Goal: Leave review/rating: Leave review/rating

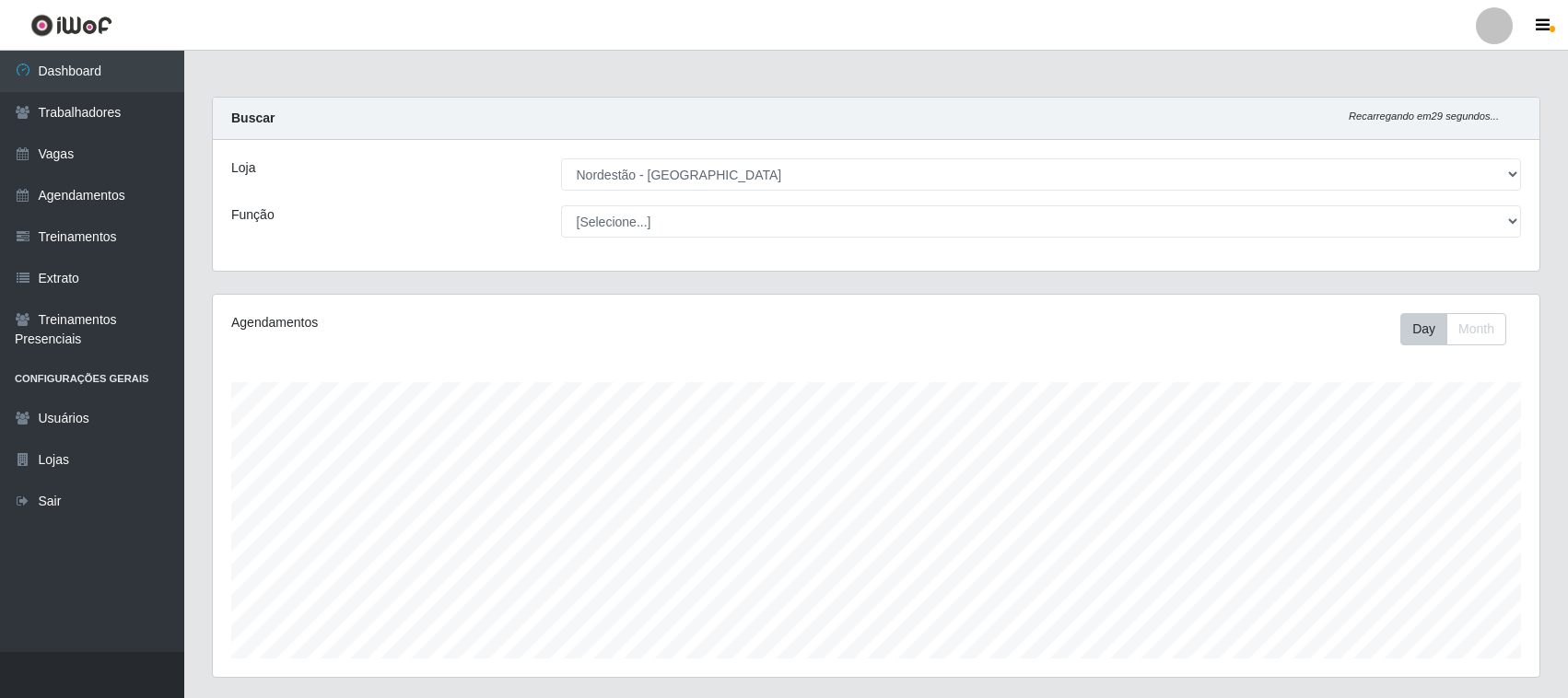
select select "420"
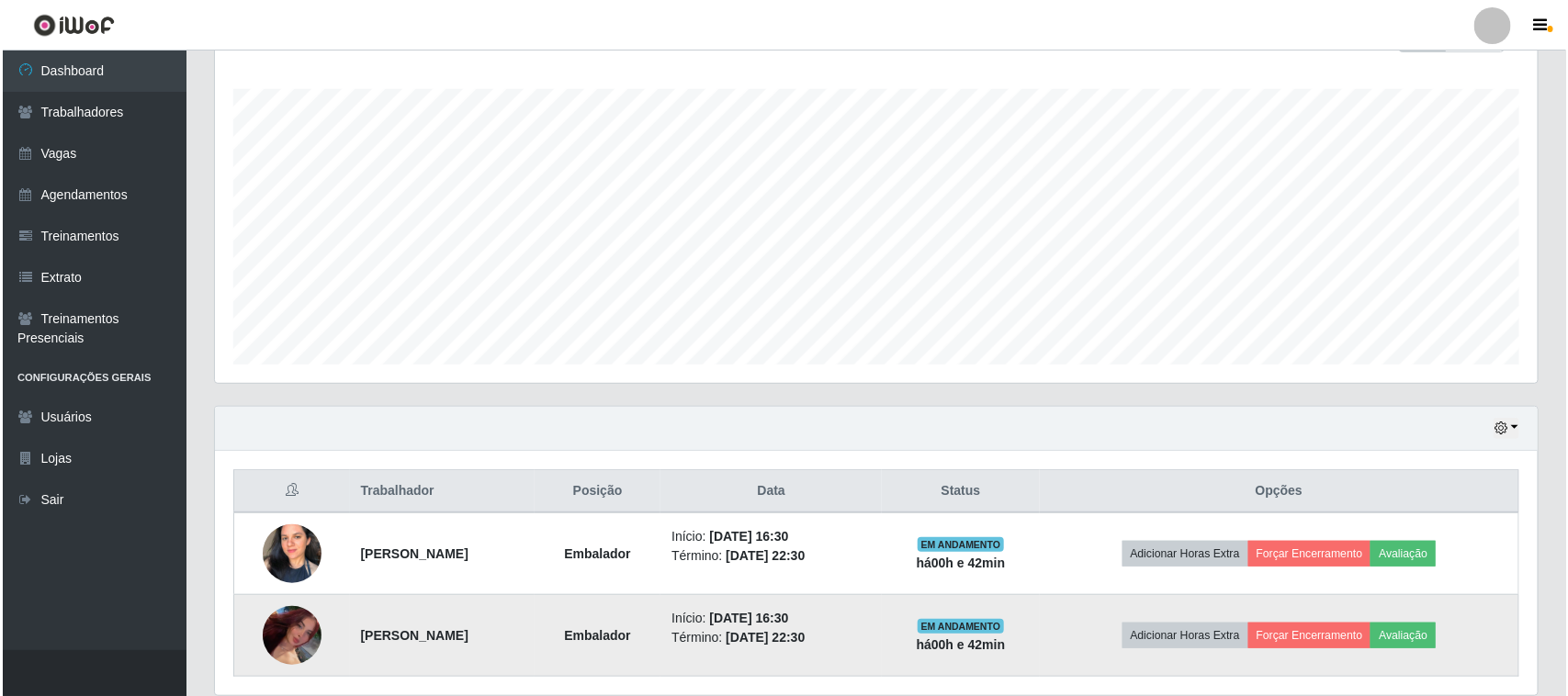
scroll to position [361, 0]
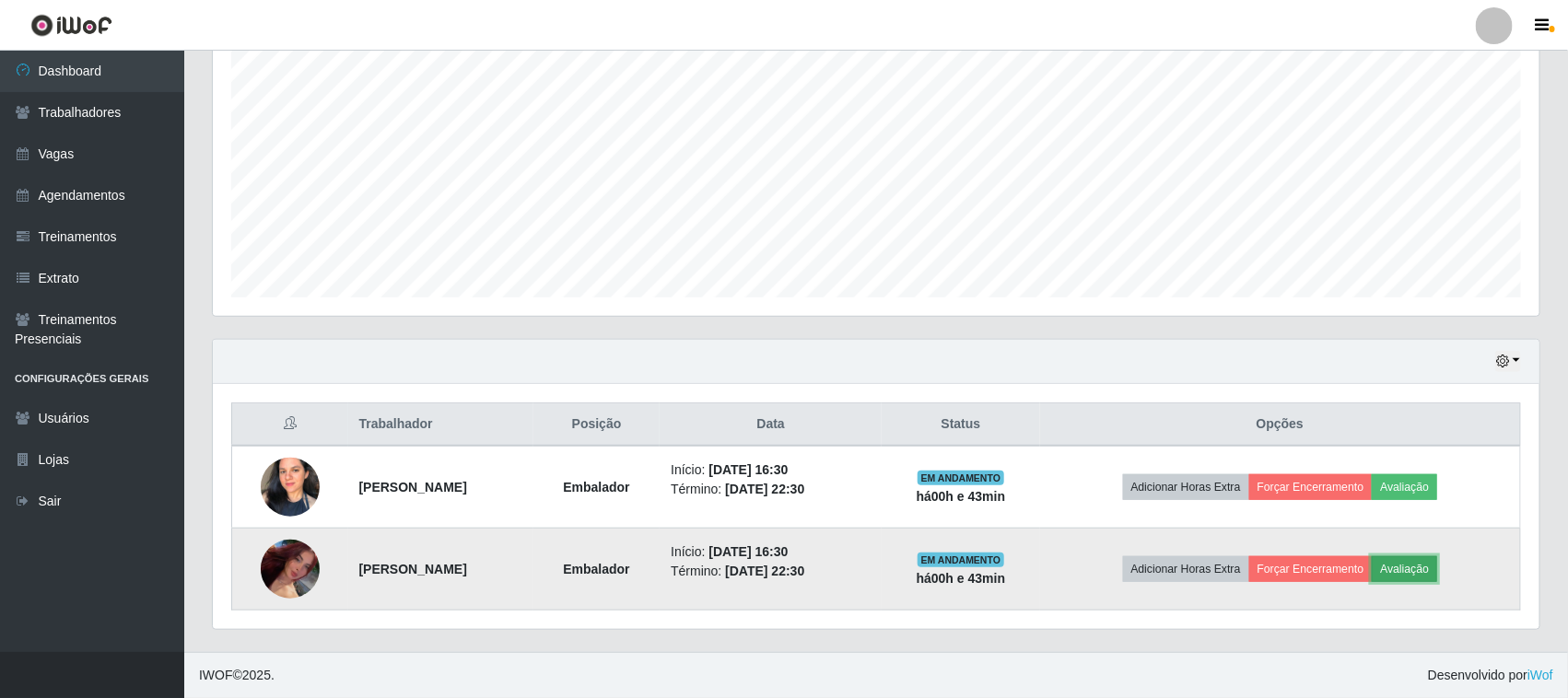
click at [1432, 567] on button "Avaliação" at bounding box center [1404, 569] width 66 height 26
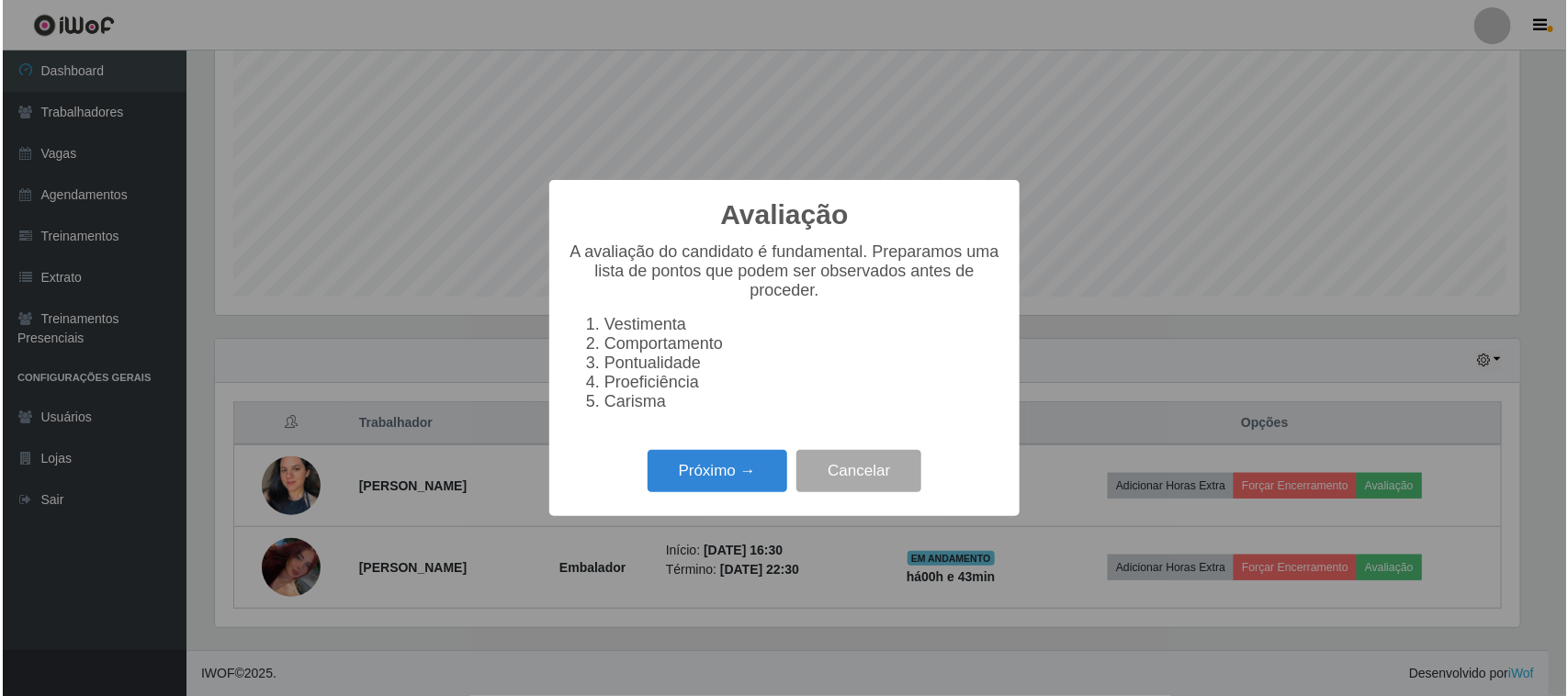
scroll to position [382, 1310]
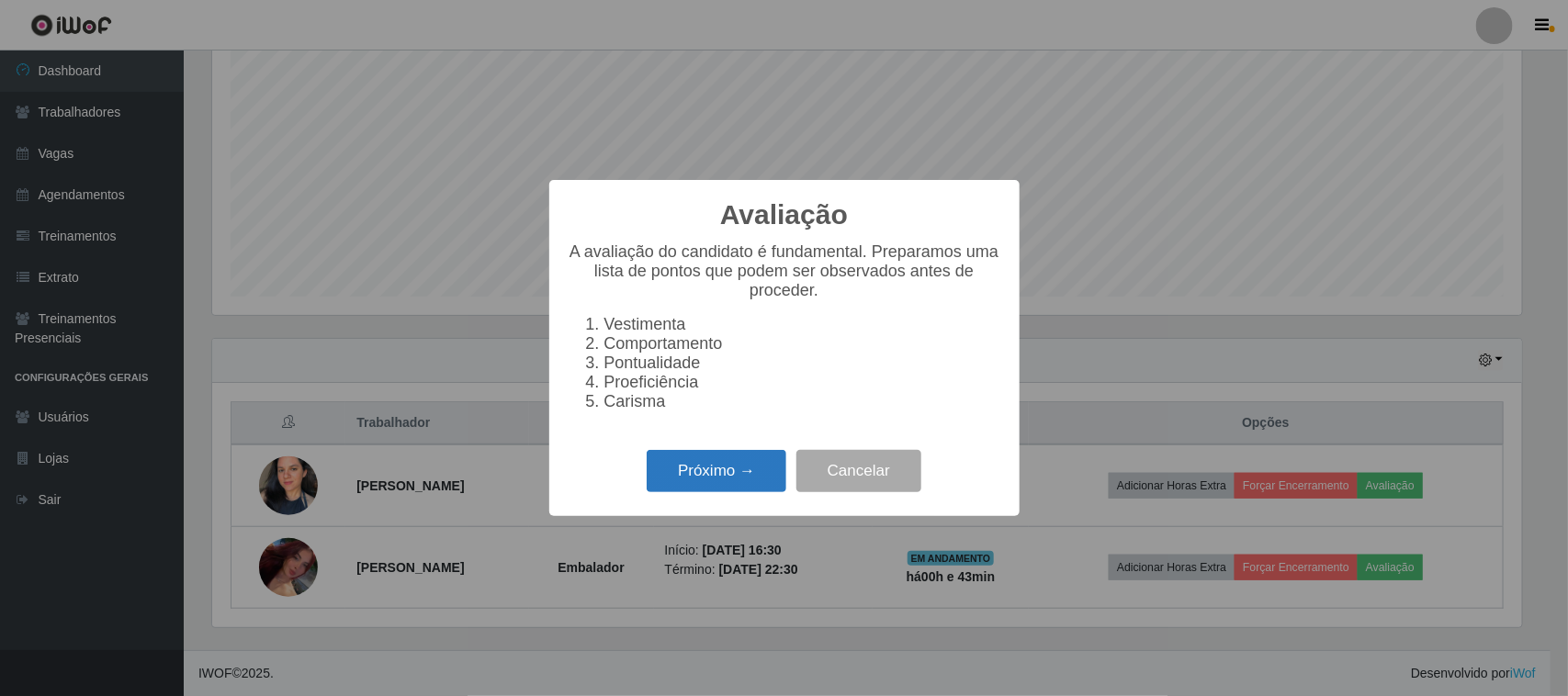
click at [698, 489] on button "Próximo →" at bounding box center [716, 472] width 139 height 43
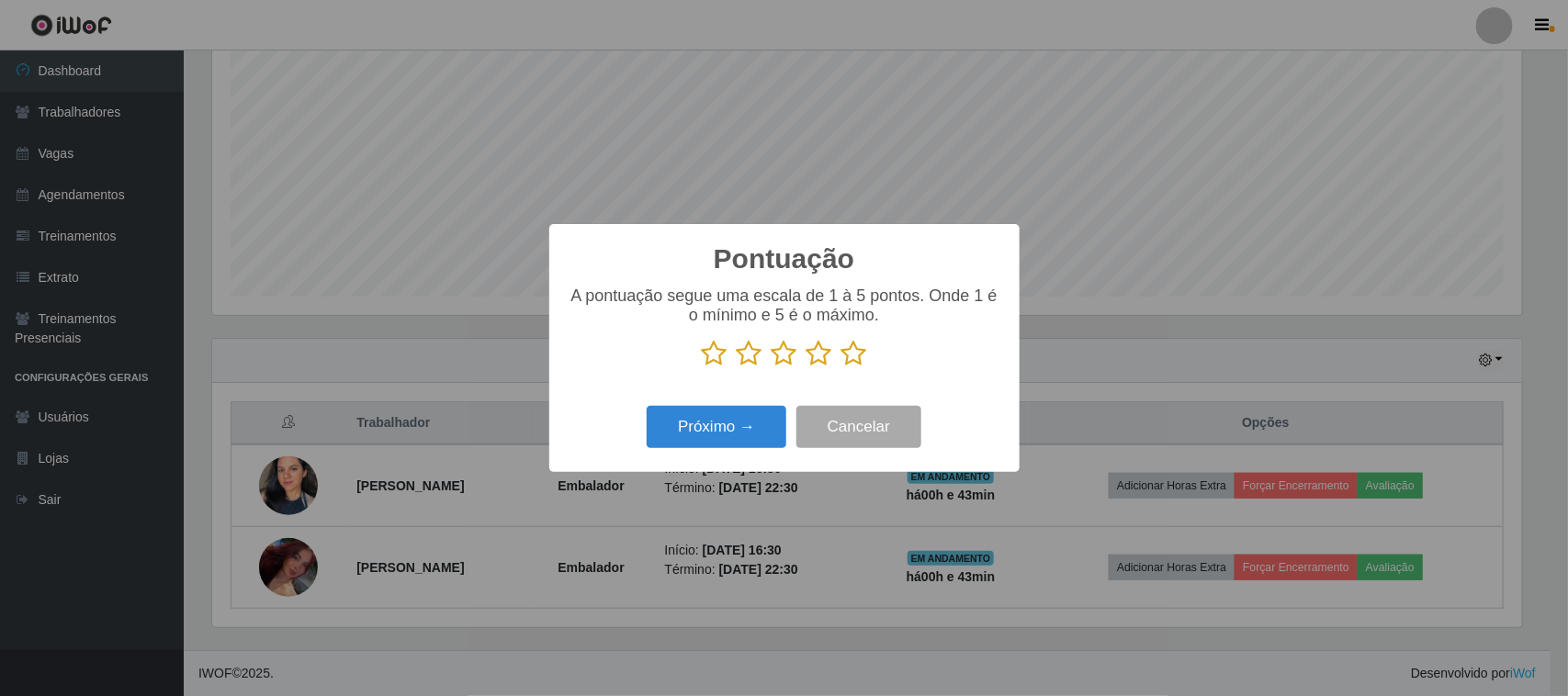
click at [856, 365] on icon at bounding box center [854, 354] width 26 height 28
click at [841, 367] on input "radio" at bounding box center [841, 367] width 0 height 0
click at [772, 415] on button "Próximo →" at bounding box center [716, 427] width 139 height 43
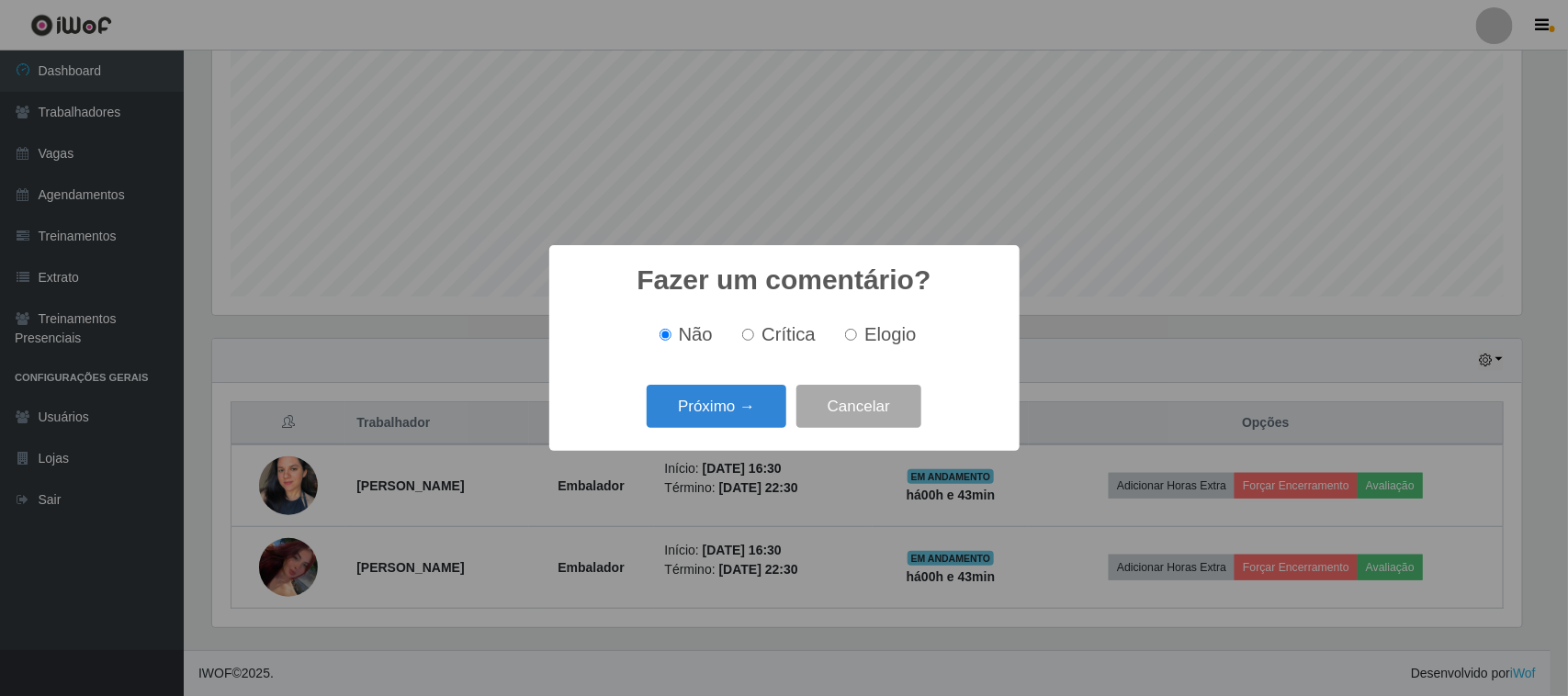
click at [868, 331] on span "Elogio" at bounding box center [890, 334] width 52 height 20
click at [856, 331] on input "Elogio" at bounding box center [850, 334] width 12 height 12
radio input "true"
click at [739, 402] on button "Próximo →" at bounding box center [716, 406] width 139 height 43
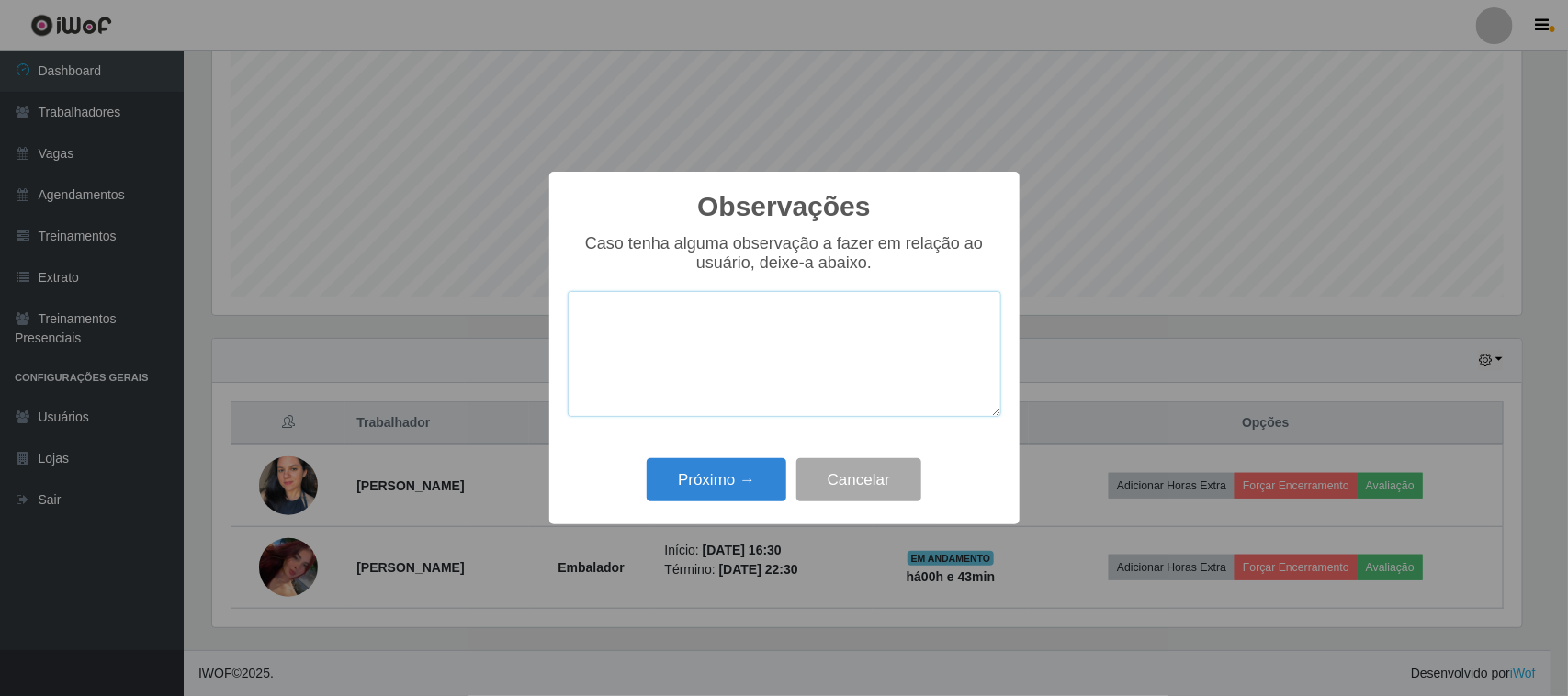
click at [825, 338] on textarea at bounding box center [784, 354] width 434 height 126
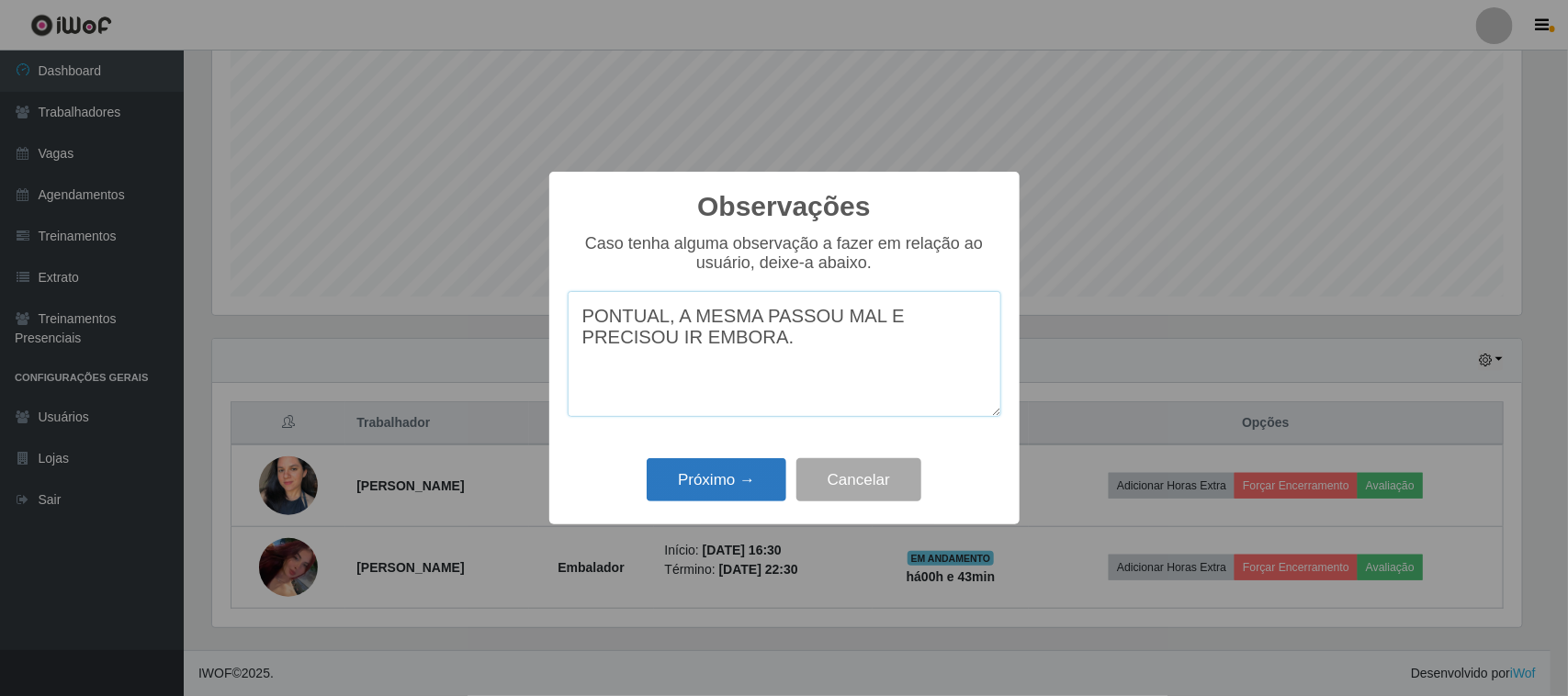
type textarea "PONTUAL, A MESMA PASSOU MAL E PRECISOU IR EMBORA."
click at [726, 485] on button "Próximo →" at bounding box center [716, 480] width 139 height 43
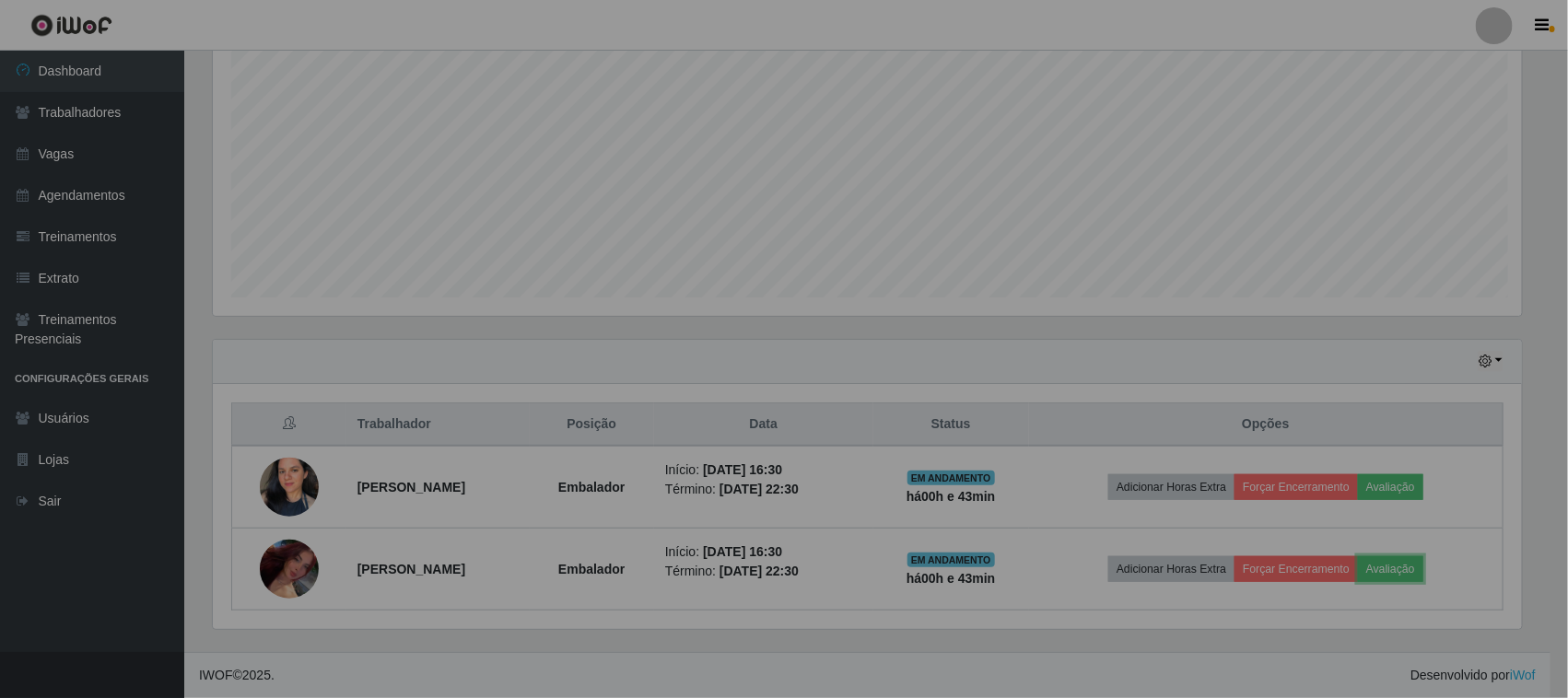
scroll to position [383, 1326]
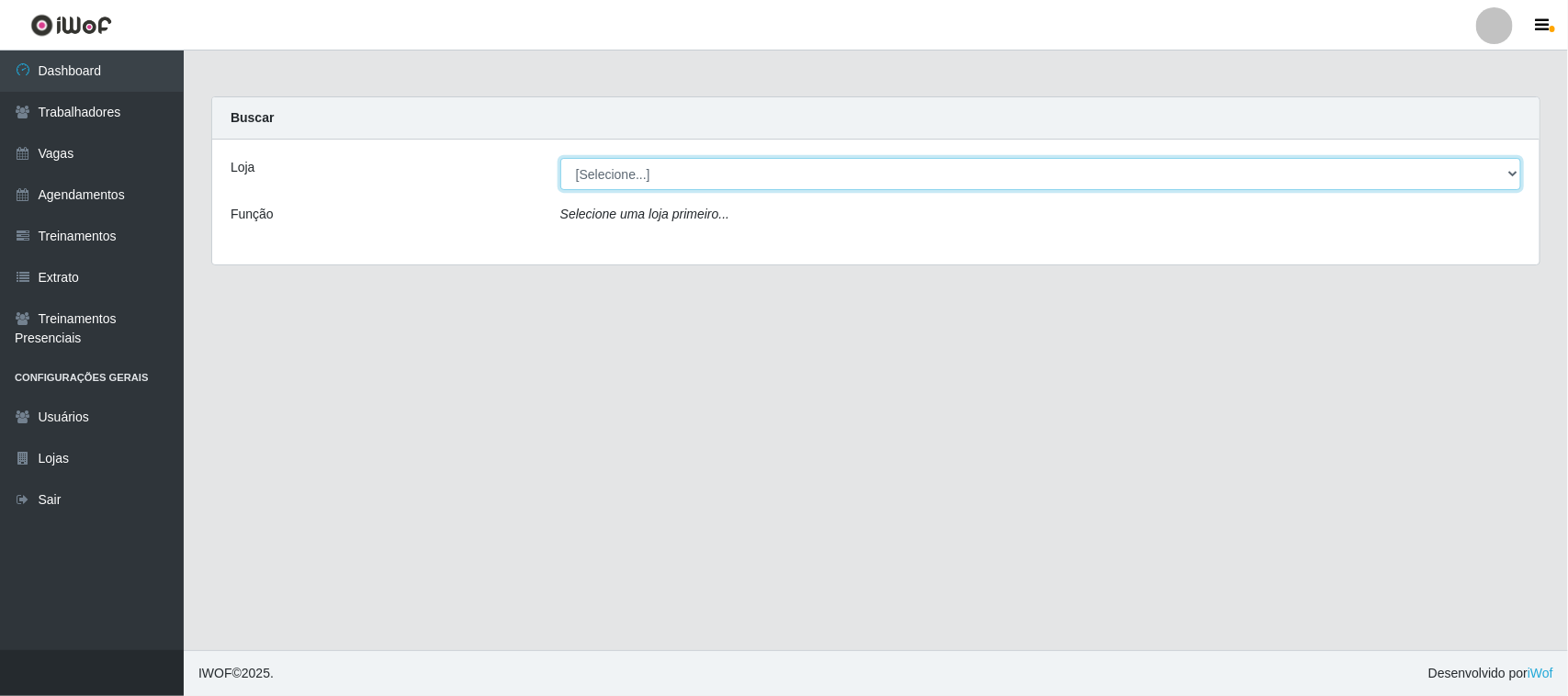
drag, startPoint x: 606, startPoint y: 168, endPoint x: 606, endPoint y: 184, distance: 16.0
click at [606, 168] on select "[Selecione...] Nordestão - Santa Catarina" at bounding box center [1040, 174] width 961 height 32
select select "420"
click at [560, 158] on select "[Selecione...] Nordestão - Santa Catarina" at bounding box center [1040, 174] width 961 height 32
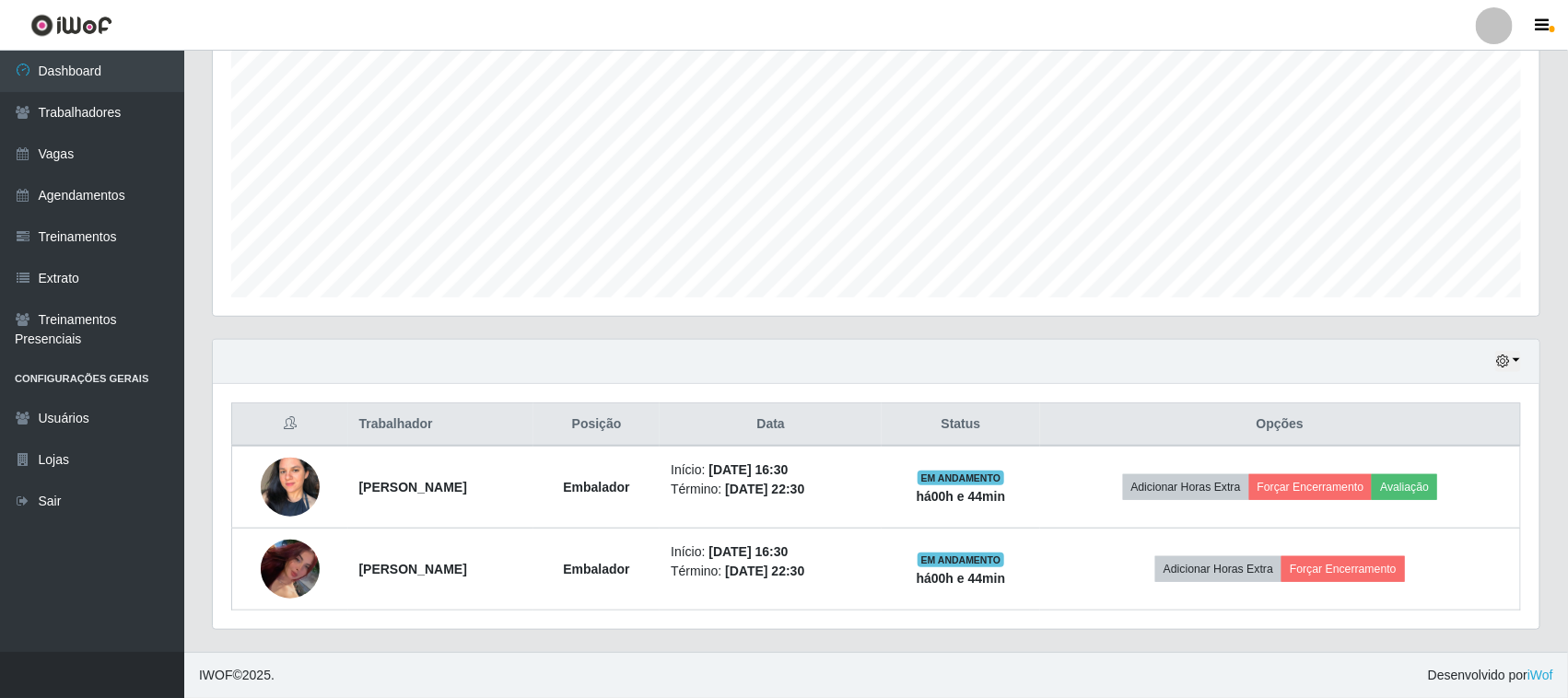
scroll to position [383, 1326]
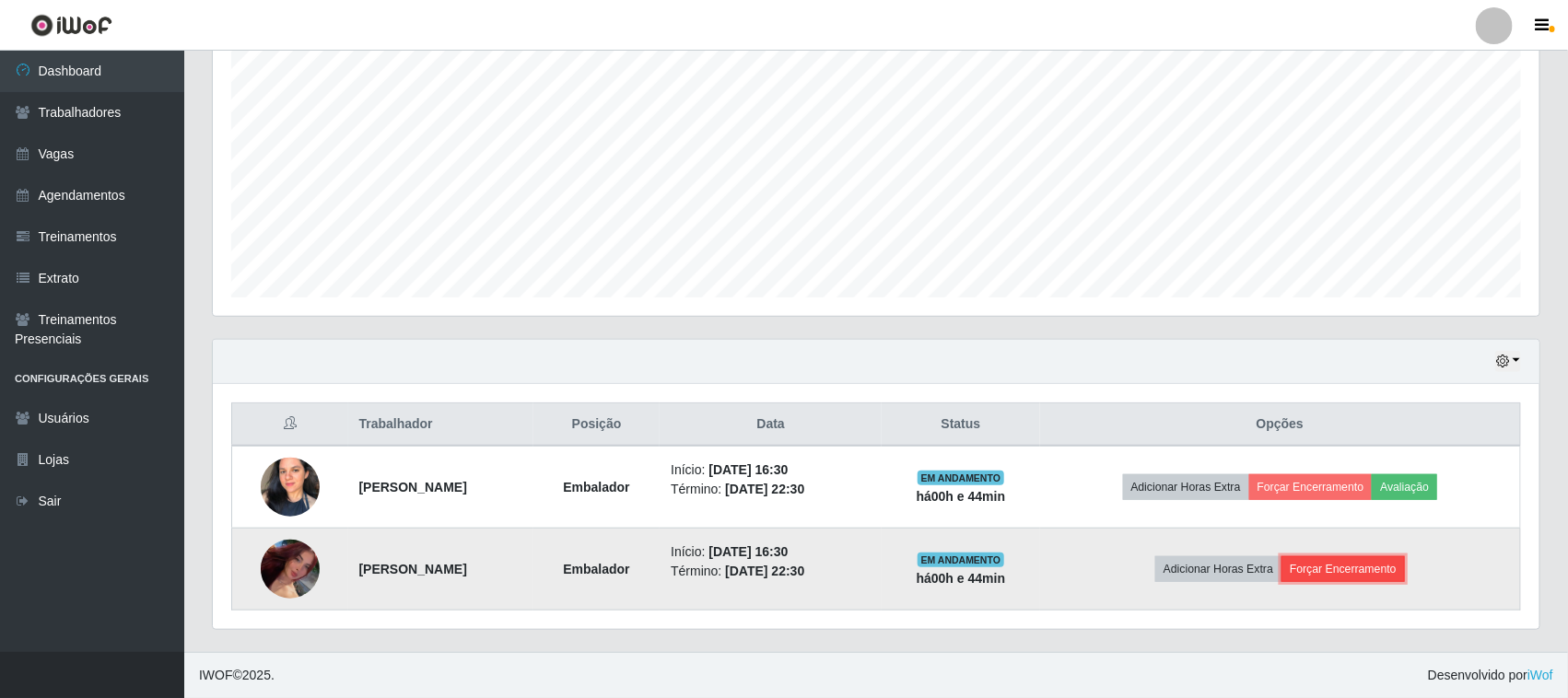
click at [1328, 572] on button "Forçar Encerramento" at bounding box center [1342, 569] width 123 height 26
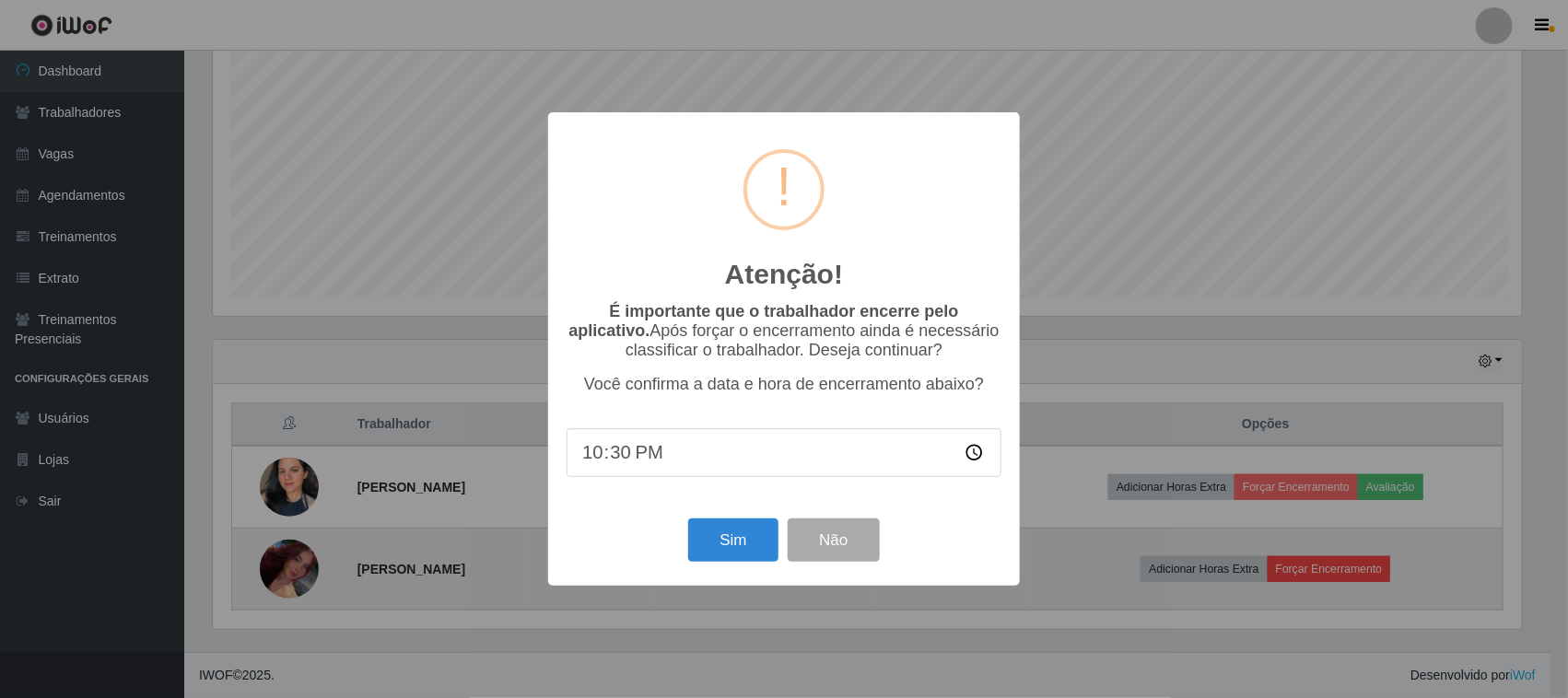
scroll to position [383, 1313]
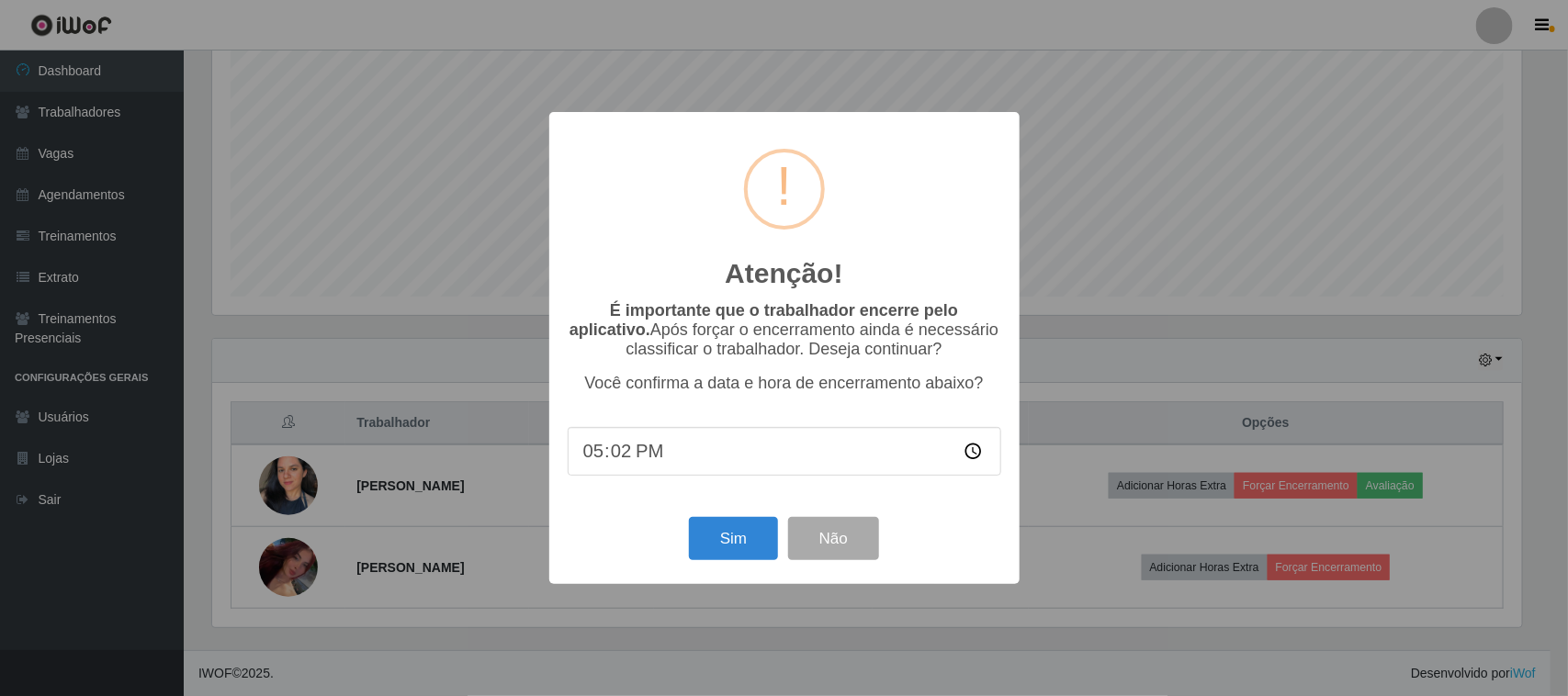
type input "17:20"
click at [741, 545] on button "Sim" at bounding box center [733, 538] width 90 height 43
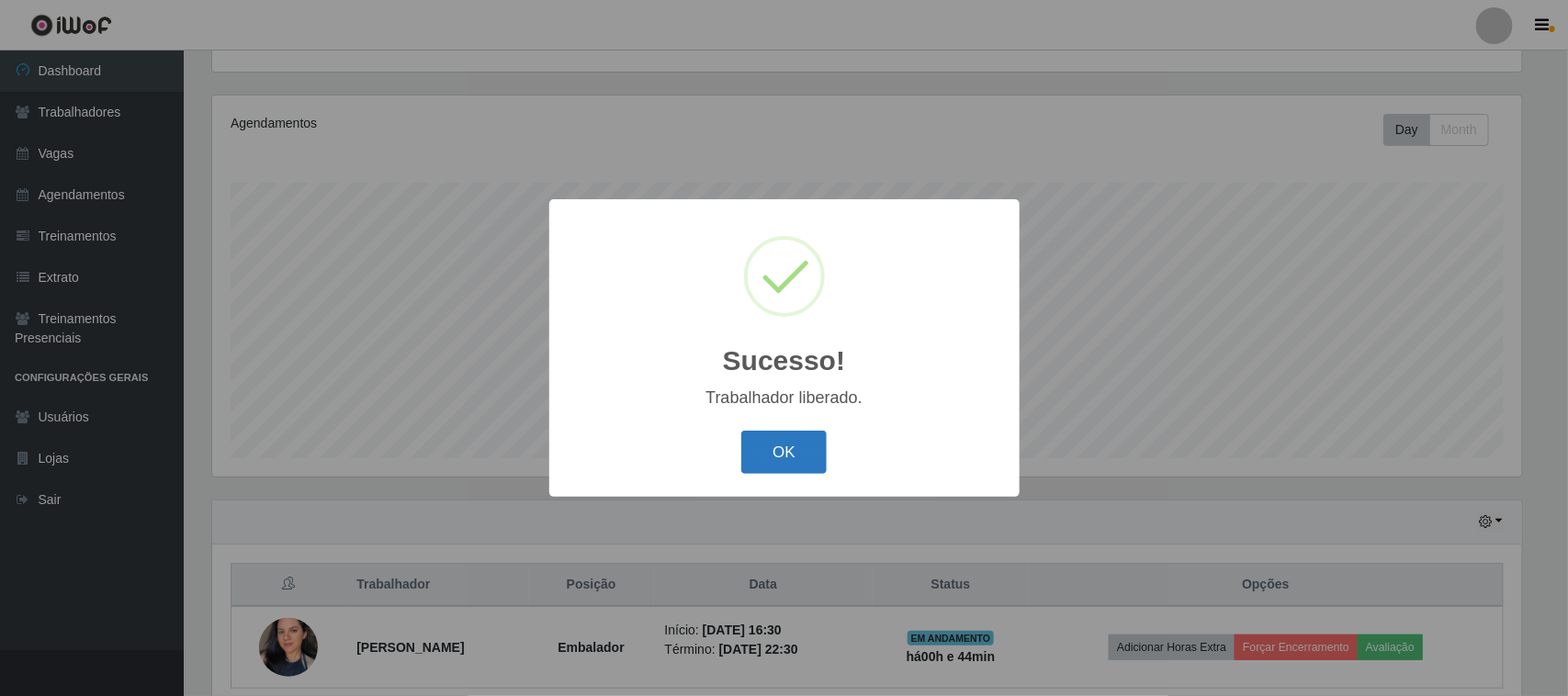
click at [802, 450] on button "OK" at bounding box center [784, 452] width 86 height 43
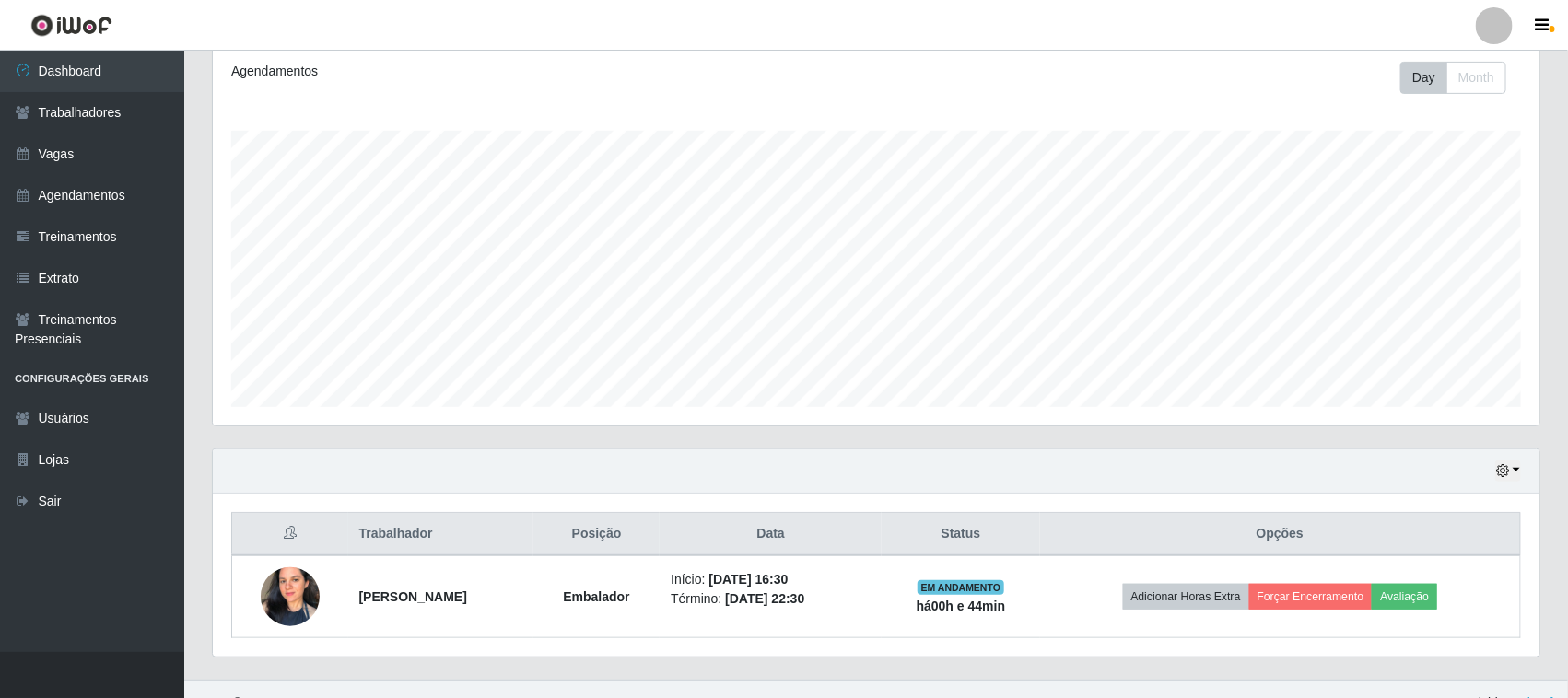
scroll to position [280, 0]
